Goal: Task Accomplishment & Management: Manage account settings

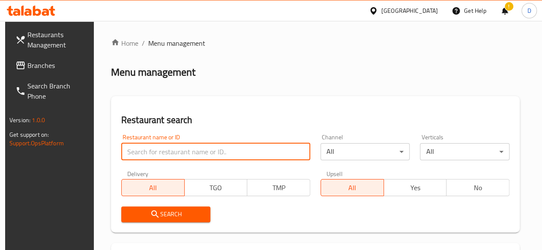
drag, startPoint x: 0, startPoint y: 0, endPoint x: 178, endPoint y: 152, distance: 233.8
click at [178, 152] on input "search" at bounding box center [215, 151] width 189 height 17
click button "Search" at bounding box center [165, 215] width 89 height 16
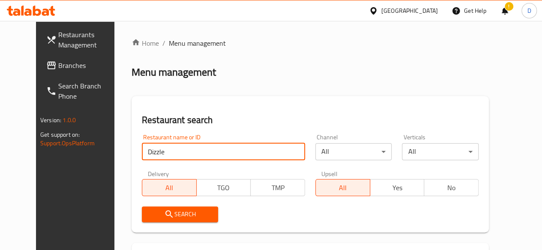
scroll to position [106, 0]
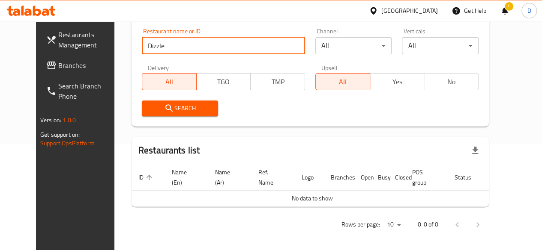
click at [142, 50] on input "Dizzle" at bounding box center [223, 45] width 163 height 17
type input "sizzle"
click button "Search" at bounding box center [180, 109] width 77 height 16
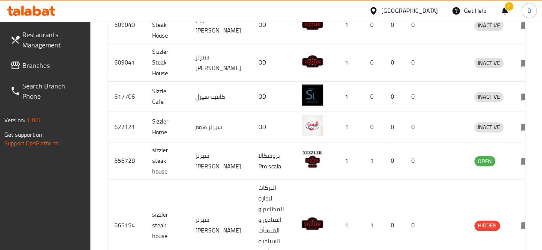
scroll to position [493, 0]
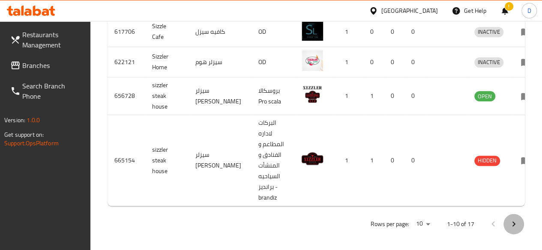
click at [517, 219] on icon "Next page" at bounding box center [513, 224] width 10 height 10
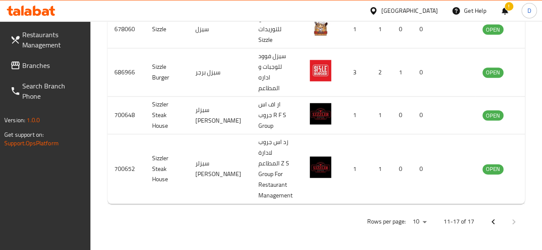
scroll to position [459, 0]
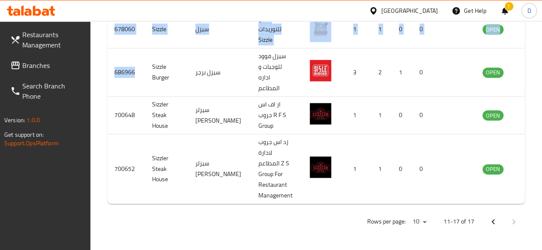
drag, startPoint x: 134, startPoint y: 65, endPoint x: 105, endPoint y: 65, distance: 28.3
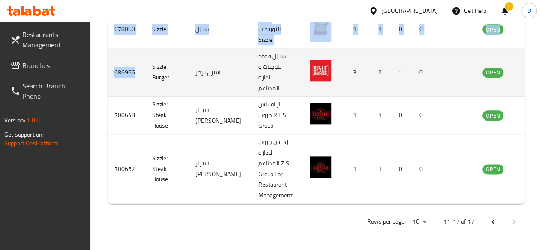
click at [131, 88] on td "686966" at bounding box center [126, 72] width 38 height 48
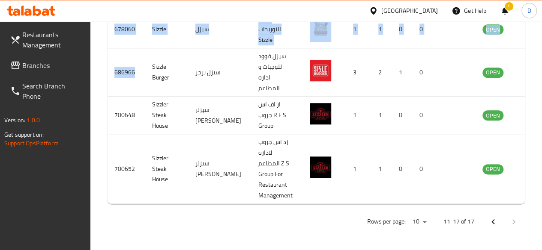
drag, startPoint x: 134, startPoint y: 68, endPoint x: 98, endPoint y: 67, distance: 35.5
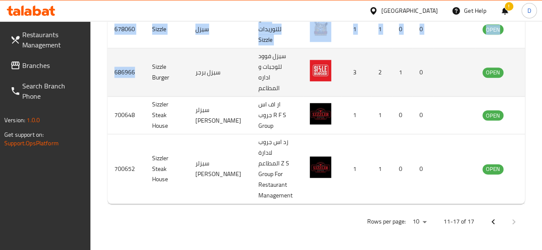
click at [117, 70] on td "686966" at bounding box center [126, 72] width 38 height 48
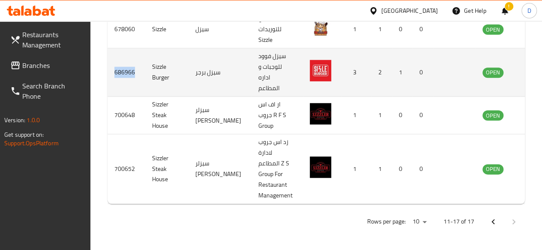
drag, startPoint x: 116, startPoint y: 67, endPoint x: 140, endPoint y: 67, distance: 24.0
click at [140, 67] on td "686966" at bounding box center [126, 72] width 38 height 48
copy td "686966"
click at [527, 69] on icon "enhanced table" at bounding box center [531, 72] width 9 height 7
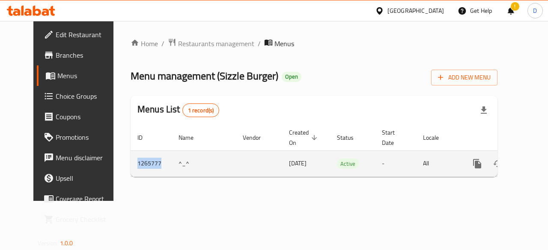
drag, startPoint x: 140, startPoint y: 164, endPoint x: 113, endPoint y: 163, distance: 26.6
click at [131, 163] on td "1265777" at bounding box center [151, 164] width 41 height 26
copy td "1265777"
click at [529, 166] on link "enhanced table" at bounding box center [539, 164] width 21 height 21
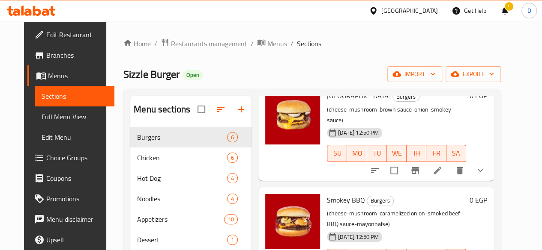
scroll to position [120, 0]
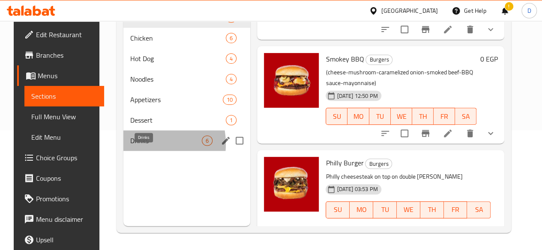
click at [130, 146] on span "Drinks" at bounding box center [165, 141] width 71 height 10
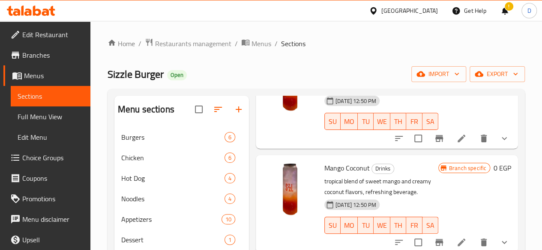
scroll to position [120, 0]
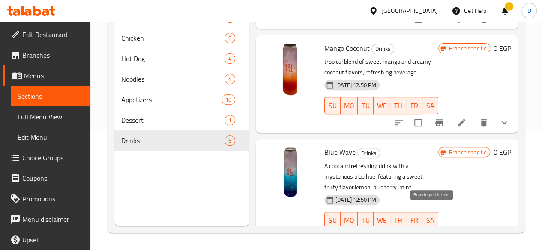
click at [434, 233] on icon "Branch-specific-item" at bounding box center [439, 238] width 10 height 10
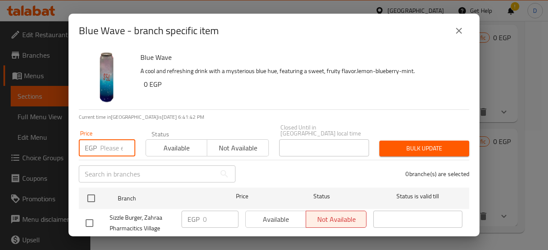
click at [112, 140] on input "number" at bounding box center [117, 148] width 35 height 17
click at [452, 35] on button "close" at bounding box center [459, 31] width 21 height 21
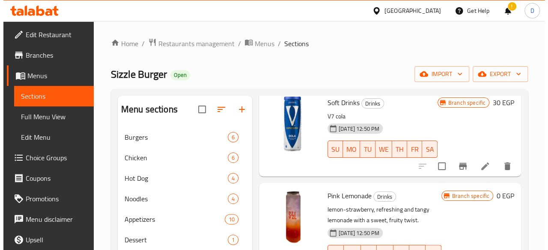
scroll to position [312, 0]
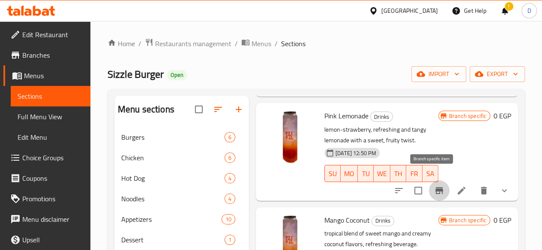
click at [436, 186] on icon "Branch-specific-item" at bounding box center [439, 191] width 10 height 10
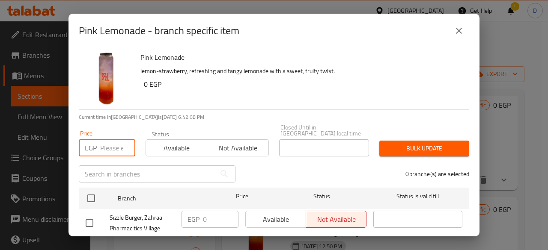
click at [101, 140] on input "number" at bounding box center [117, 148] width 35 height 17
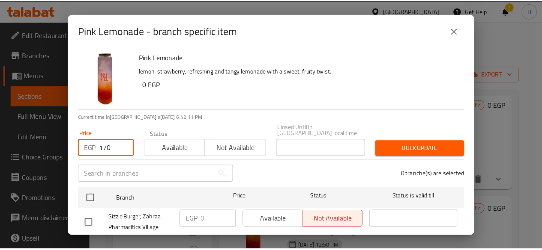
scroll to position [60, 0]
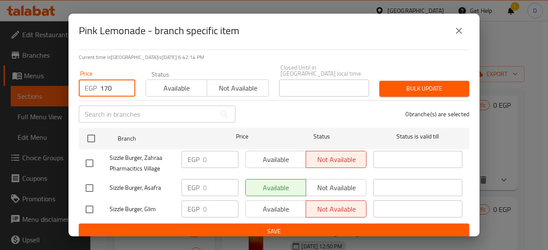
type input "170"
click at [91, 159] on input "checkbox" at bounding box center [89, 164] width 18 height 18
checkbox input "true"
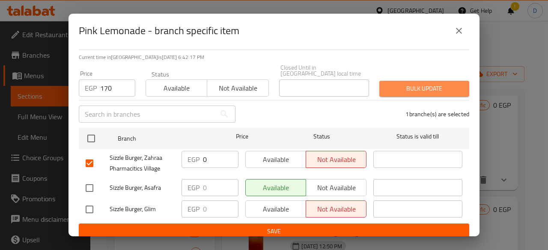
click at [440, 83] on span "Bulk update" at bounding box center [424, 88] width 76 height 11
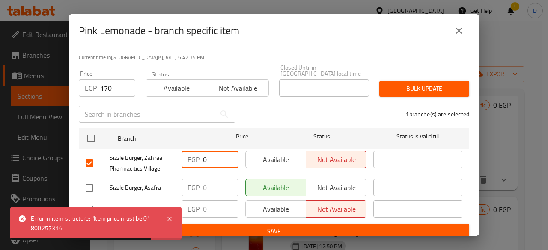
click at [213, 155] on input "0" at bounding box center [221, 159] width 36 height 17
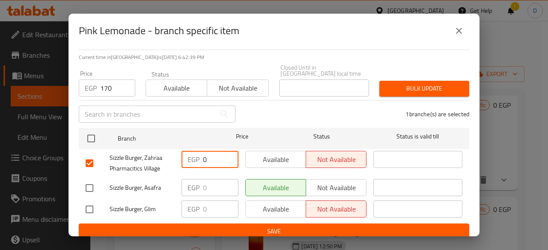
click at [413, 83] on span "Bulk update" at bounding box center [424, 88] width 76 height 11
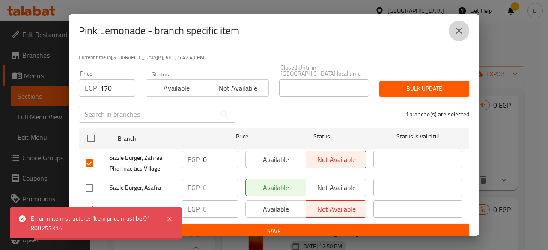
click at [458, 32] on icon "close" at bounding box center [459, 31] width 10 height 10
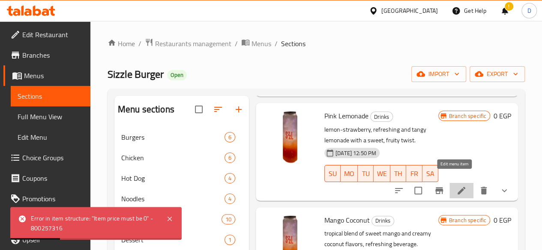
click at [456, 186] on icon at bounding box center [461, 191] width 10 height 10
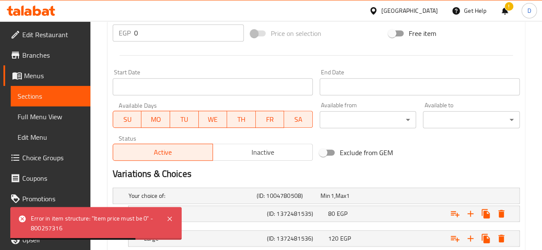
scroll to position [385, 0]
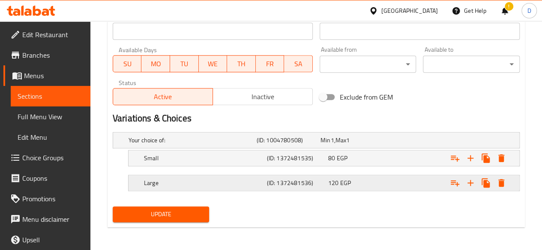
click at [388, 142] on div "Expand" at bounding box center [446, 140] width 128 height 3
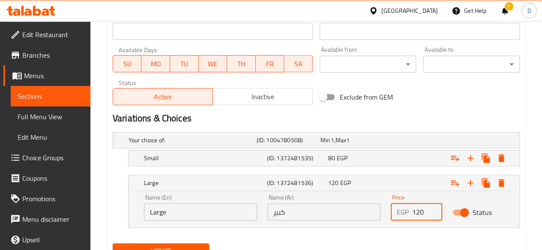
click at [423, 212] on input "120" at bounding box center [427, 212] width 30 height 17
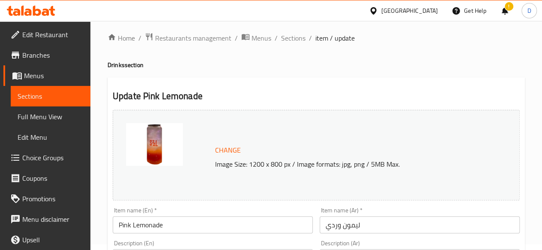
scroll to position [0, 0]
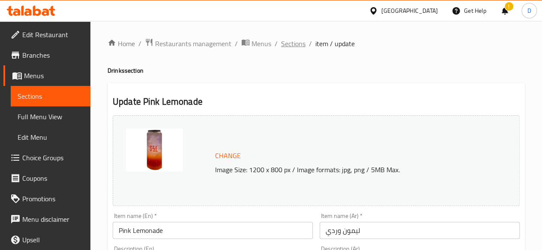
click at [298, 44] on span "Sections" at bounding box center [293, 44] width 24 height 10
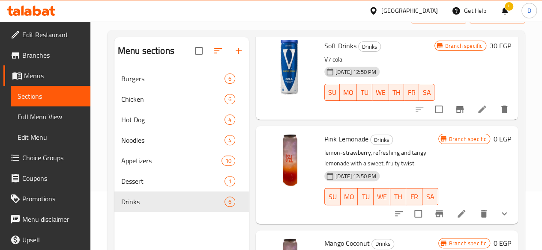
scroll to position [230, 0]
click at [455, 106] on icon "Branch-specific-item" at bounding box center [459, 109] width 8 height 7
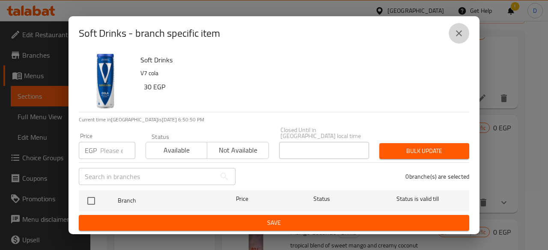
click at [457, 44] on button "close" at bounding box center [459, 33] width 21 height 21
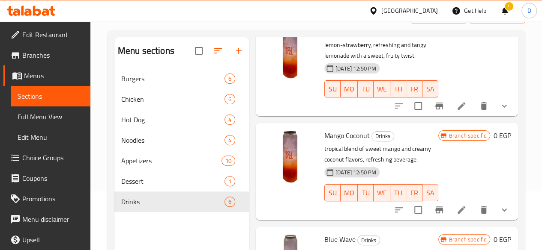
scroll to position [339, 0]
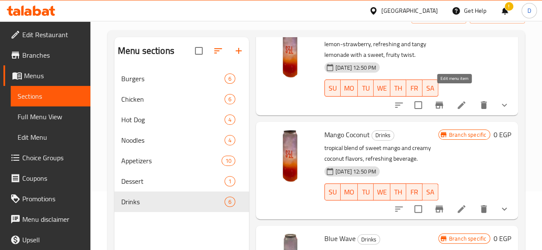
click at [457, 101] on icon at bounding box center [461, 105] width 8 height 8
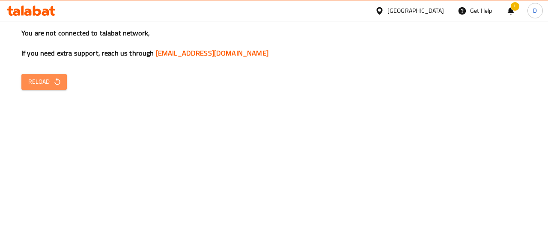
click at [53, 78] on icon "button" at bounding box center [57, 81] width 9 height 9
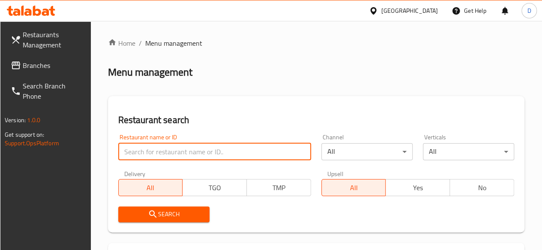
click at [180, 151] on input "search" at bounding box center [214, 151] width 193 height 17
type input "D"
type input "Sizzle"
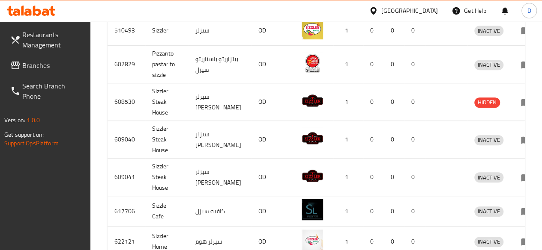
scroll to position [493, 0]
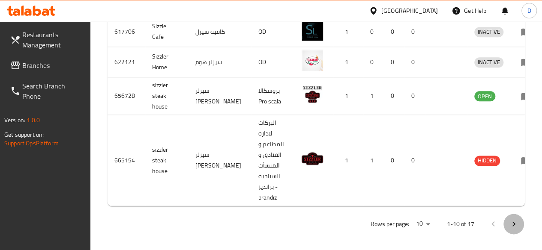
click at [511, 222] on icon "Next page" at bounding box center [513, 224] width 10 height 10
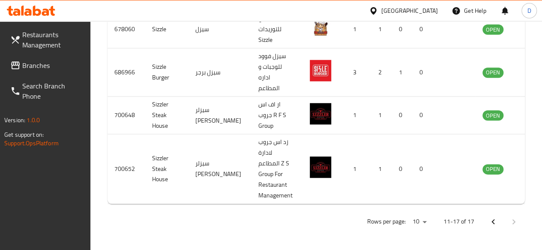
scroll to position [459, 0]
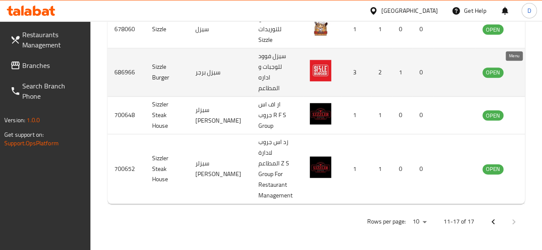
click at [533, 71] on icon "enhanced table" at bounding box center [534, 72] width 3 height 3
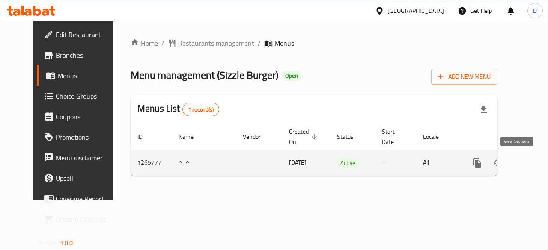
click at [534, 159] on icon "enhanced table" at bounding box center [539, 163] width 10 height 10
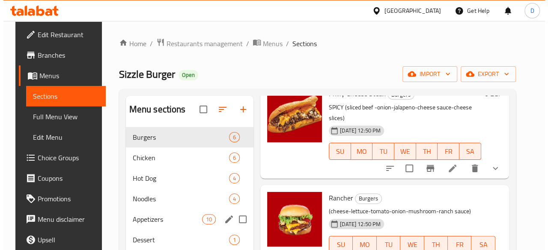
scroll to position [120, 0]
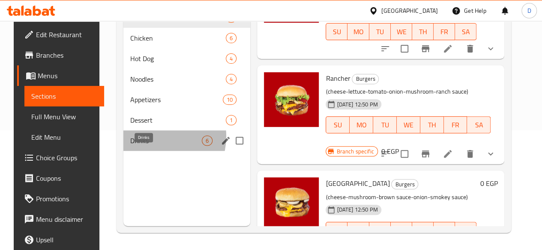
click at [146, 146] on span "Drinks" at bounding box center [165, 141] width 71 height 10
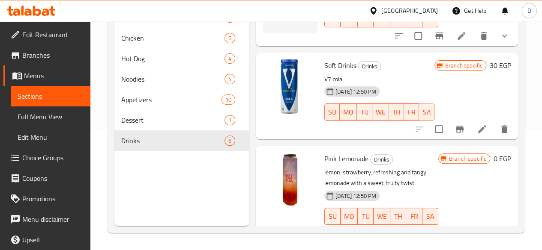
drag, startPoint x: 438, startPoint y: 224, endPoint x: 454, endPoint y: 149, distance: 76.2
click at [454, 149] on div "Pink Lemonade Drinks lemon-strawberry, refreshing and tangy lemonade with a swe…" at bounding box center [417, 194] width 193 height 91
click at [454, 155] on span "Branch specific" at bounding box center [467, 159] width 44 height 8
click at [452, 155] on span "Branch specific" at bounding box center [467, 159] width 44 height 8
click at [435, 230] on icon "Branch-specific-item" at bounding box center [439, 233] width 8 height 7
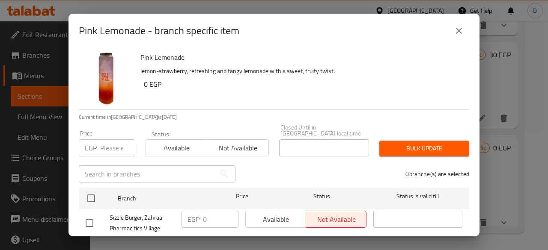
scroll to position [60, 0]
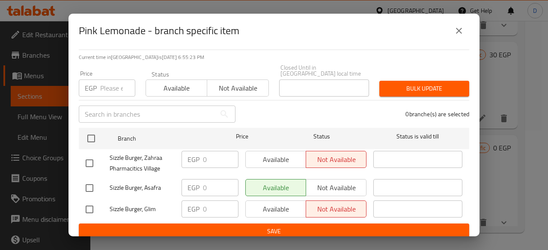
click at [86, 157] on input "checkbox" at bounding box center [89, 164] width 18 height 18
checkbox input "true"
click at [204, 152] on input "0" at bounding box center [221, 159] width 36 height 17
type input "170"
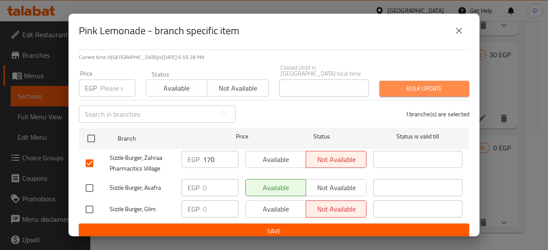
click at [420, 87] on span "Bulk update" at bounding box center [424, 88] width 76 height 11
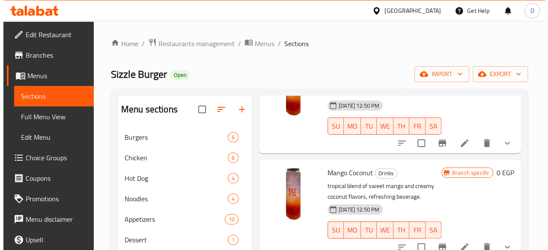
scroll to position [360, 0]
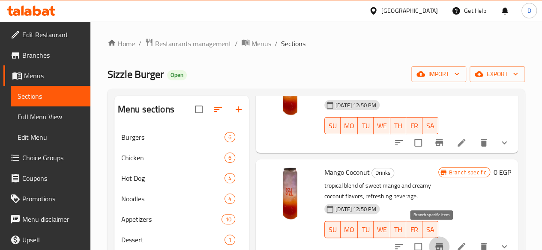
click at [435, 244] on icon "Branch-specific-item" at bounding box center [439, 247] width 8 height 7
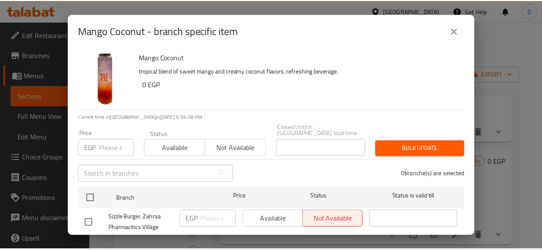
scroll to position [60, 0]
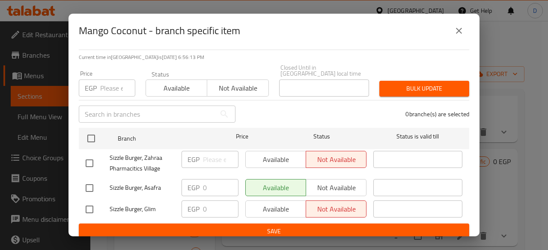
click at [91, 155] on input "checkbox" at bounding box center [89, 164] width 18 height 18
checkbox input "true"
click at [205, 152] on input "number" at bounding box center [221, 159] width 36 height 17
type input "170"
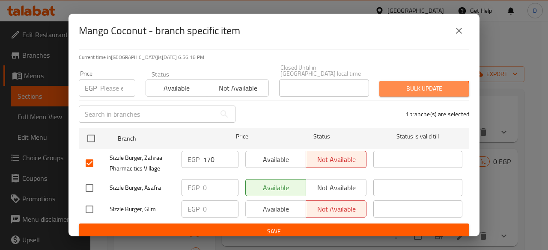
click at [410, 87] on span "Bulk update" at bounding box center [424, 88] width 76 height 11
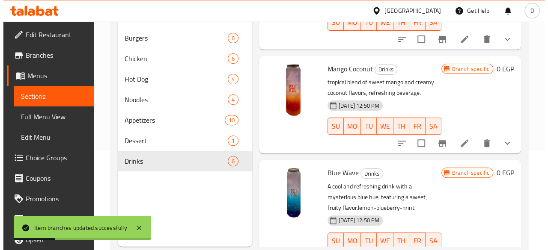
scroll to position [120, 0]
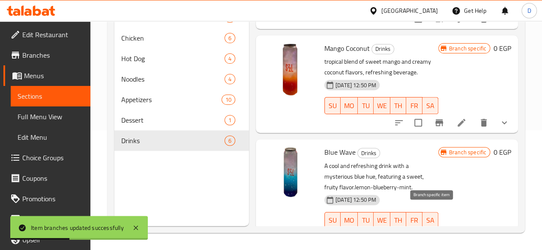
click at [435, 235] on icon "Branch-specific-item" at bounding box center [439, 238] width 8 height 7
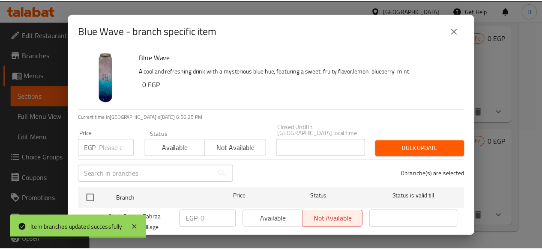
scroll to position [46, 0]
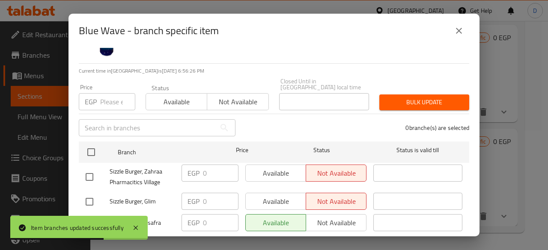
click at [91, 171] on input "checkbox" at bounding box center [89, 177] width 18 height 18
checkbox input "true"
click at [213, 165] on input "0" at bounding box center [221, 173] width 36 height 17
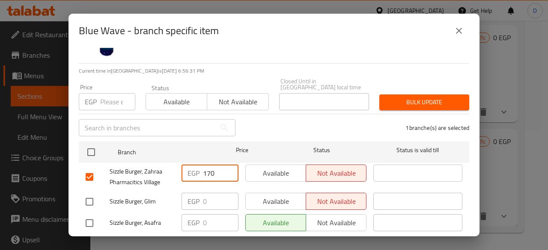
type input "170"
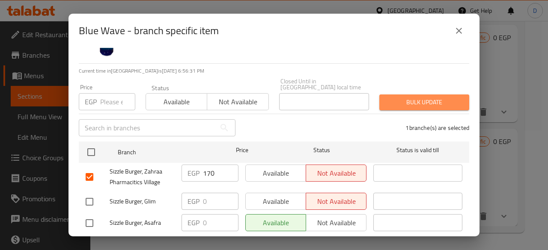
click at [431, 97] on span "Bulk update" at bounding box center [424, 102] width 76 height 11
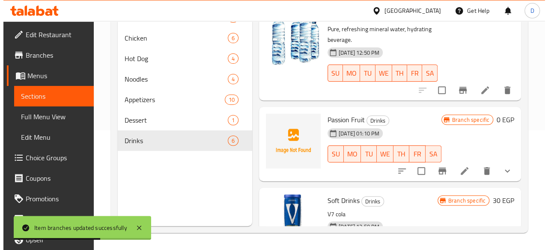
scroll to position [0, 0]
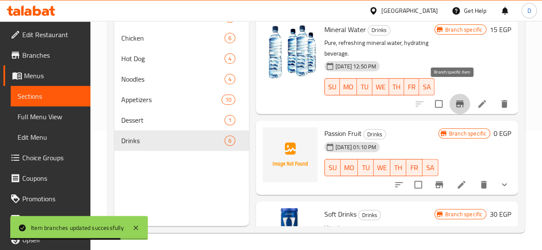
click at [455, 101] on icon "Branch-specific-item" at bounding box center [459, 104] width 8 height 7
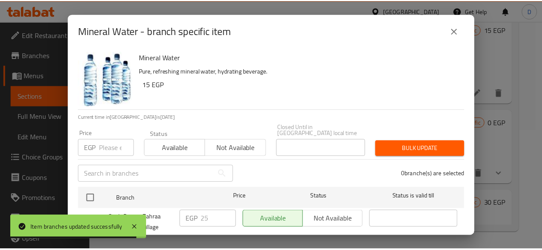
scroll to position [60, 0]
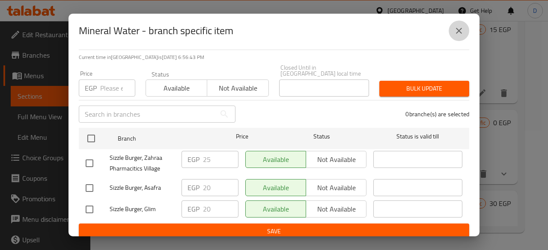
click at [460, 29] on icon "close" at bounding box center [459, 31] width 6 height 6
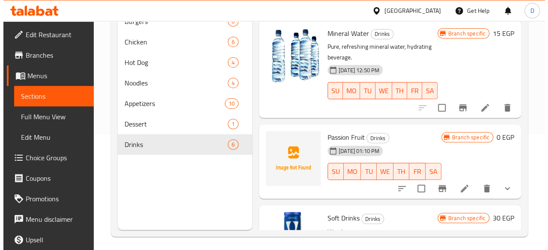
scroll to position [116, 0]
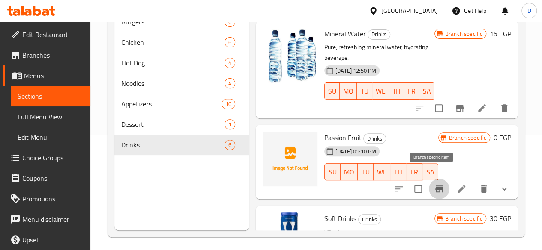
click at [435, 184] on button "Branch-specific-item" at bounding box center [439, 189] width 21 height 21
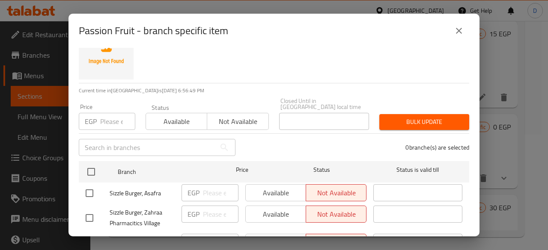
scroll to position [60, 0]
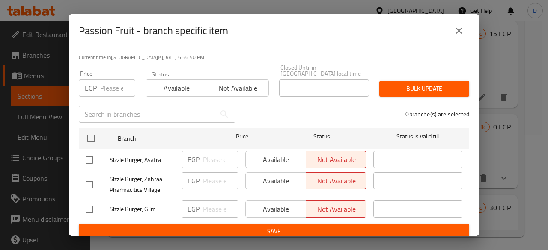
click at [85, 177] on input "checkbox" at bounding box center [89, 185] width 18 height 18
checkbox input "true"
click at [200, 176] on div "EGP ​" at bounding box center [210, 181] width 57 height 17
type input "170"
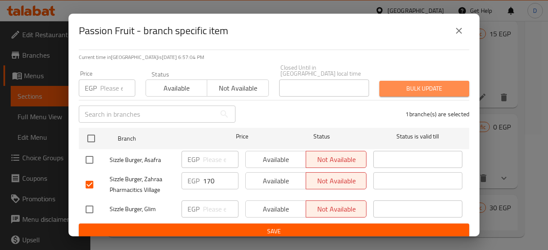
click at [425, 87] on span "Bulk update" at bounding box center [424, 88] width 76 height 11
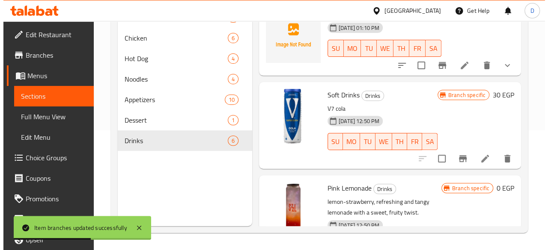
scroll to position [122, 0]
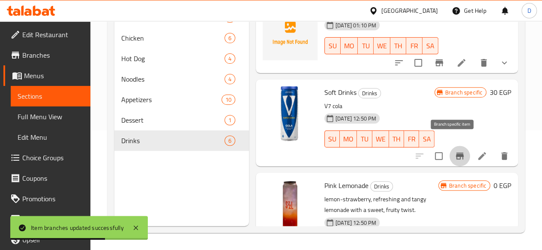
click at [455, 153] on icon "Branch-specific-item" at bounding box center [459, 156] width 8 height 7
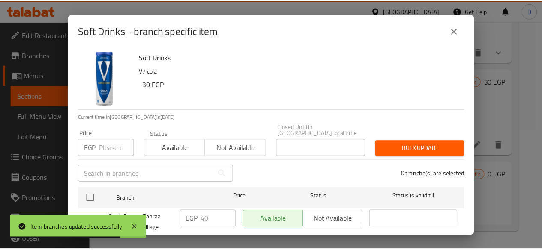
scroll to position [51, 0]
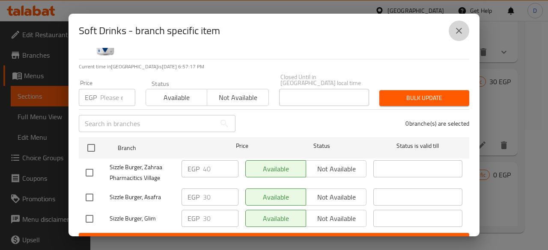
click at [458, 33] on icon "close" at bounding box center [459, 31] width 10 height 10
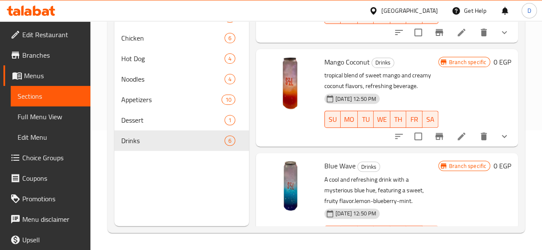
scroll to position [364, 0]
